Goal: Navigation & Orientation: Go to known website

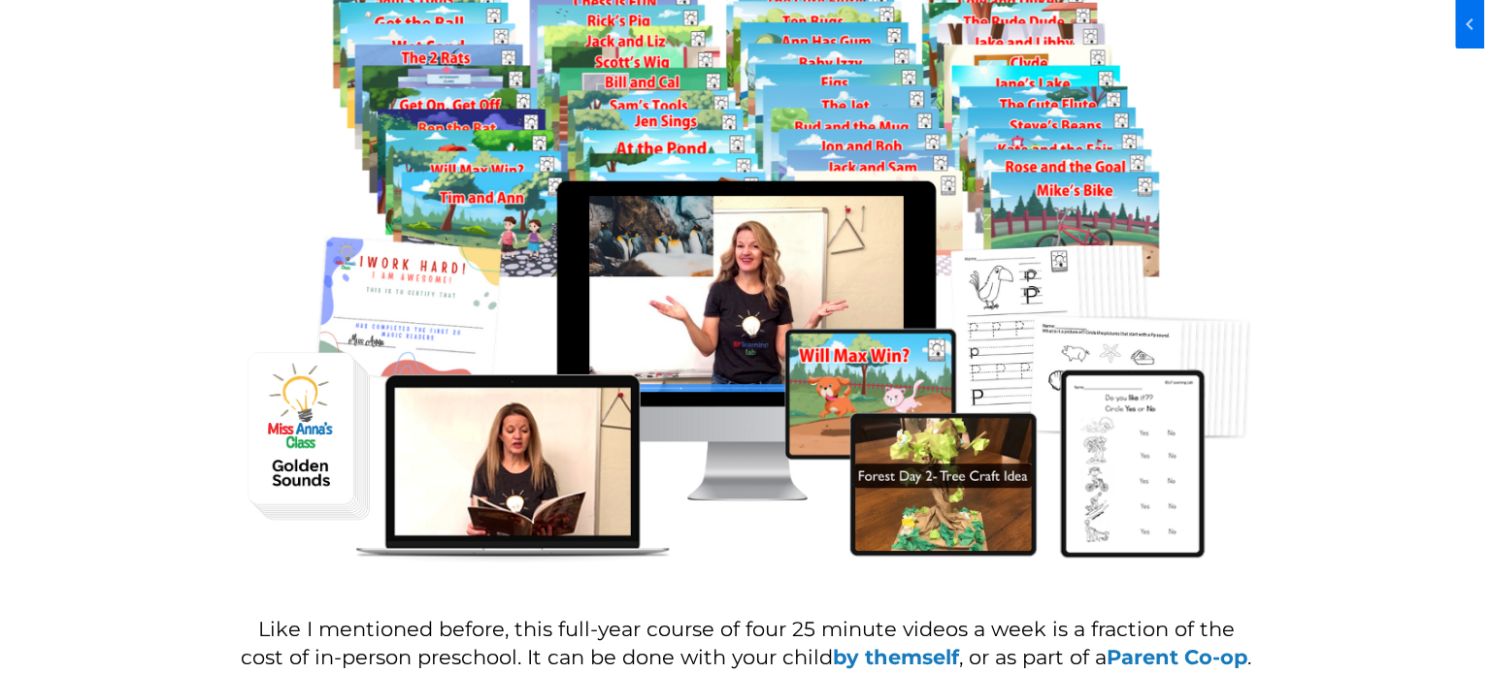
scroll to position [1456, 0]
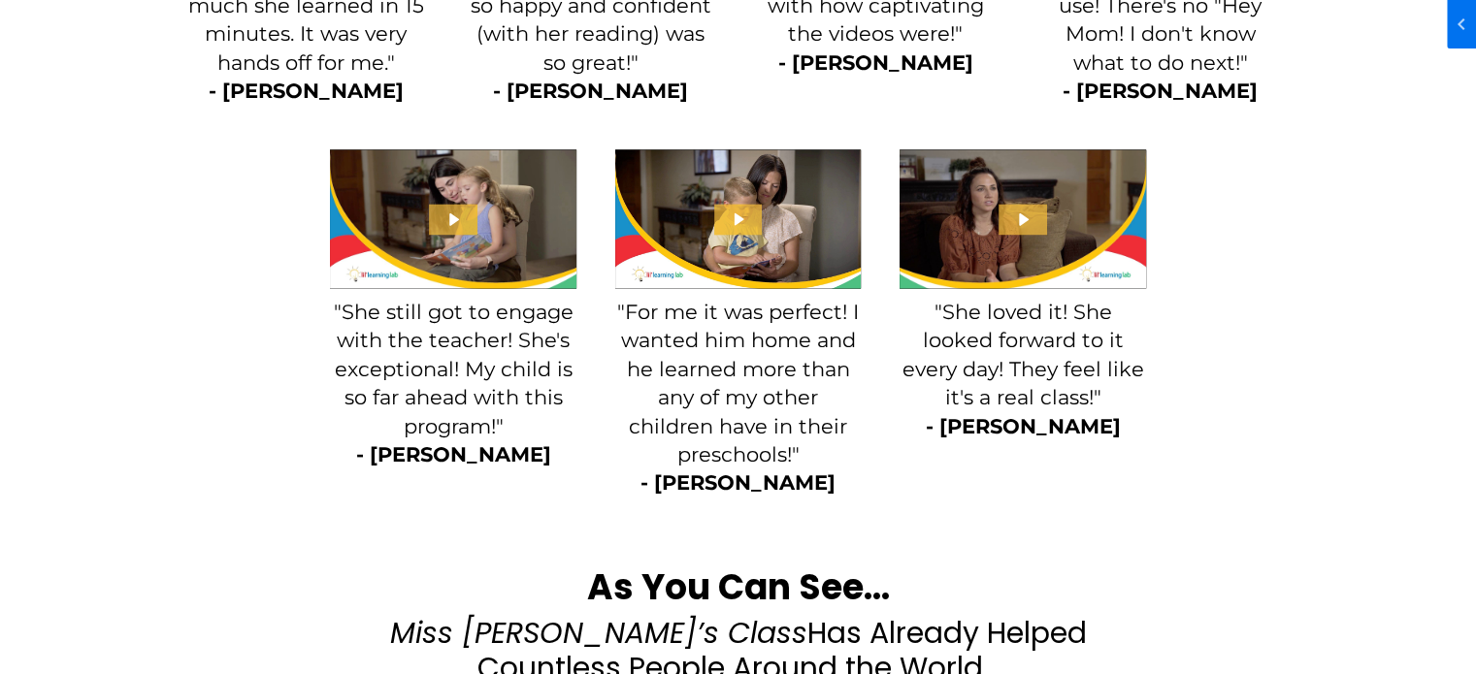
scroll to position [2911, 0]
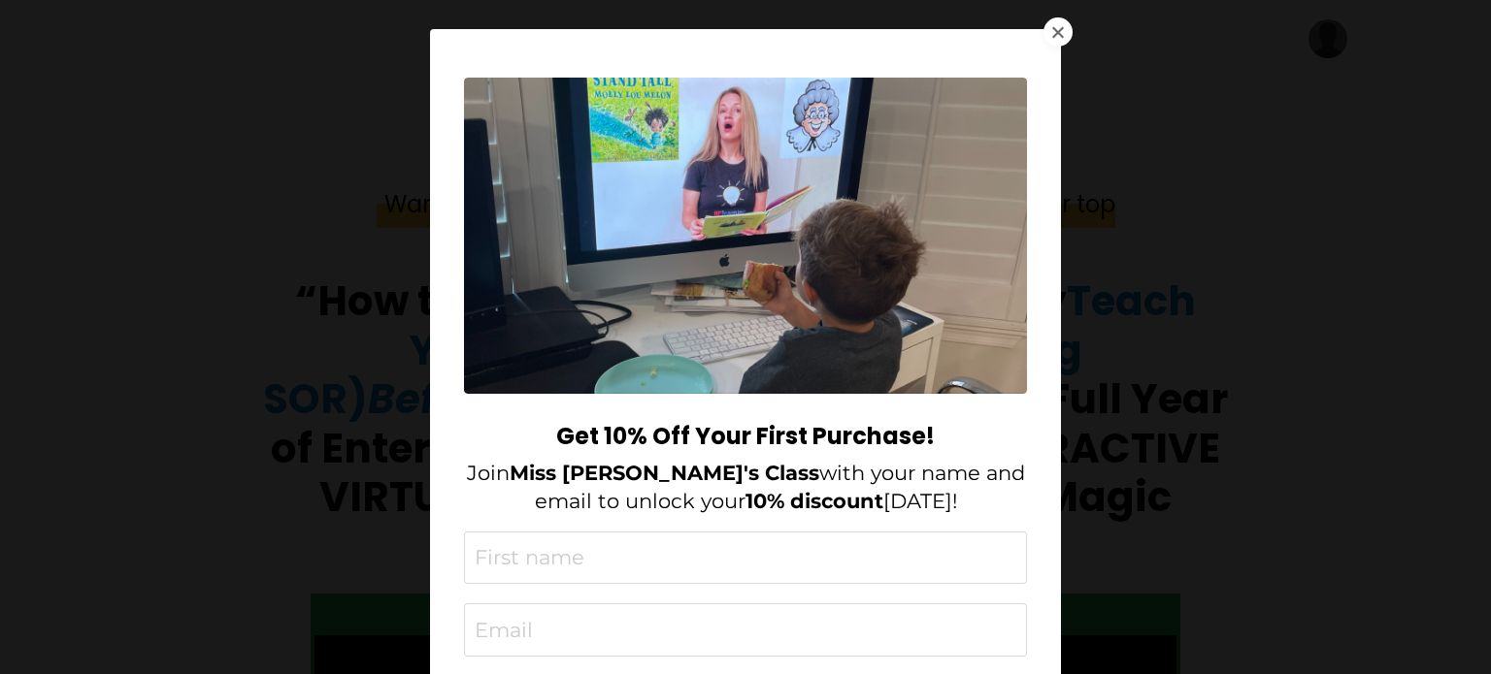
scroll to position [7278, 0]
